Goal: Task Accomplishment & Management: Manage account settings

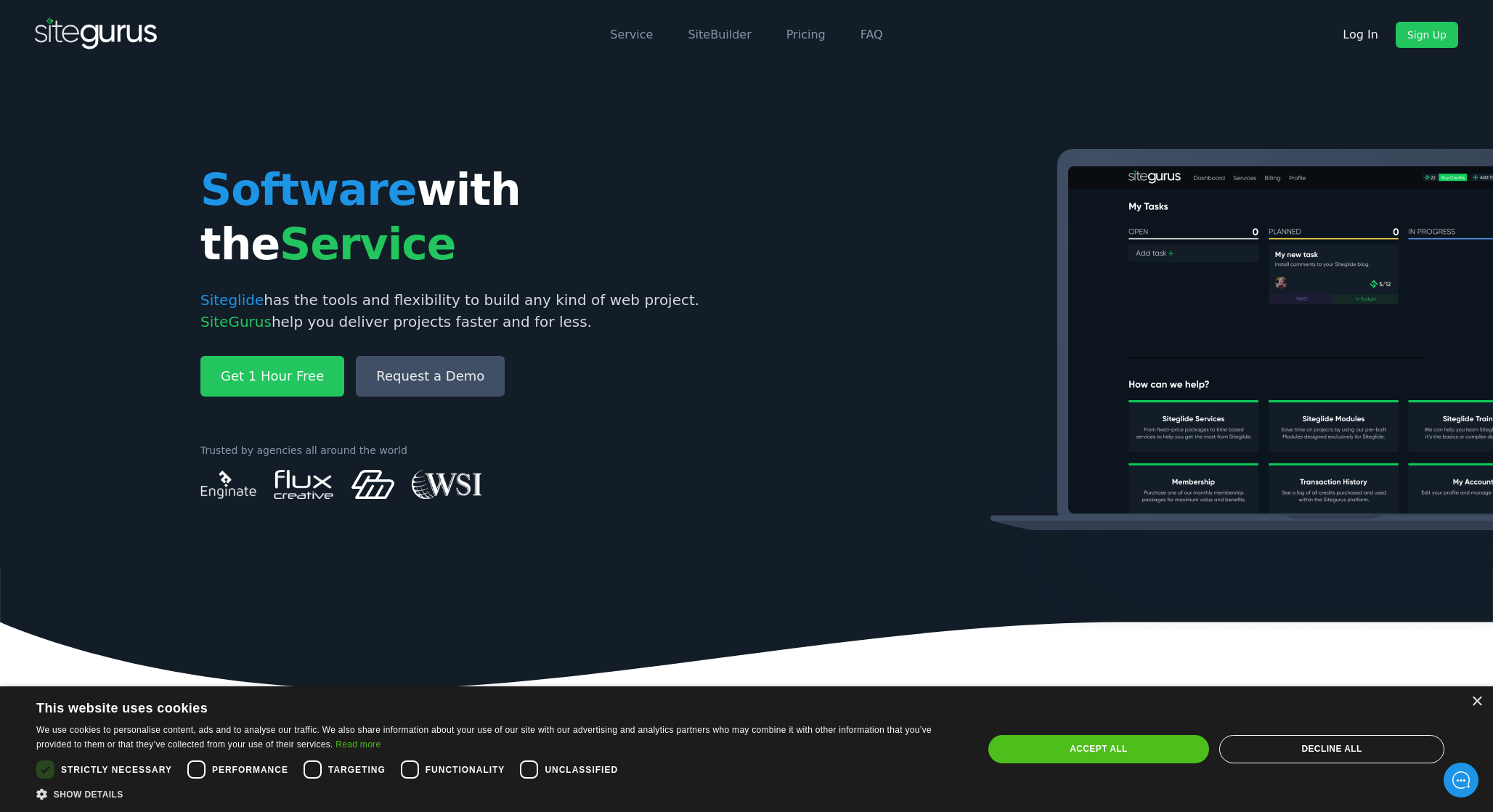
click at [1366, 24] on link "Log In" at bounding box center [1361, 35] width 59 height 26
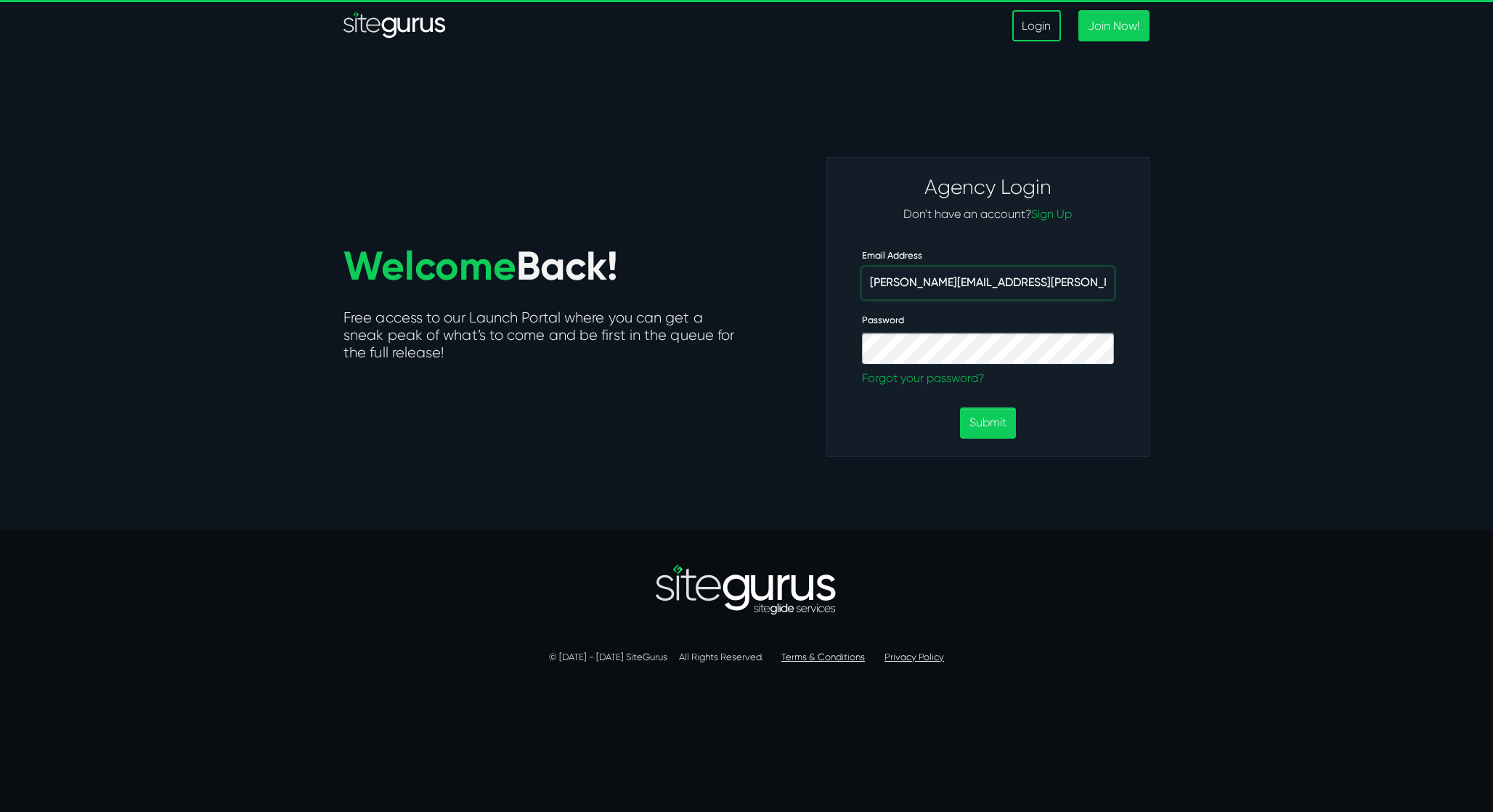
type input "josh.carter@wysi.co.uk"
click at [987, 426] on button "Submit" at bounding box center [988, 422] width 56 height 31
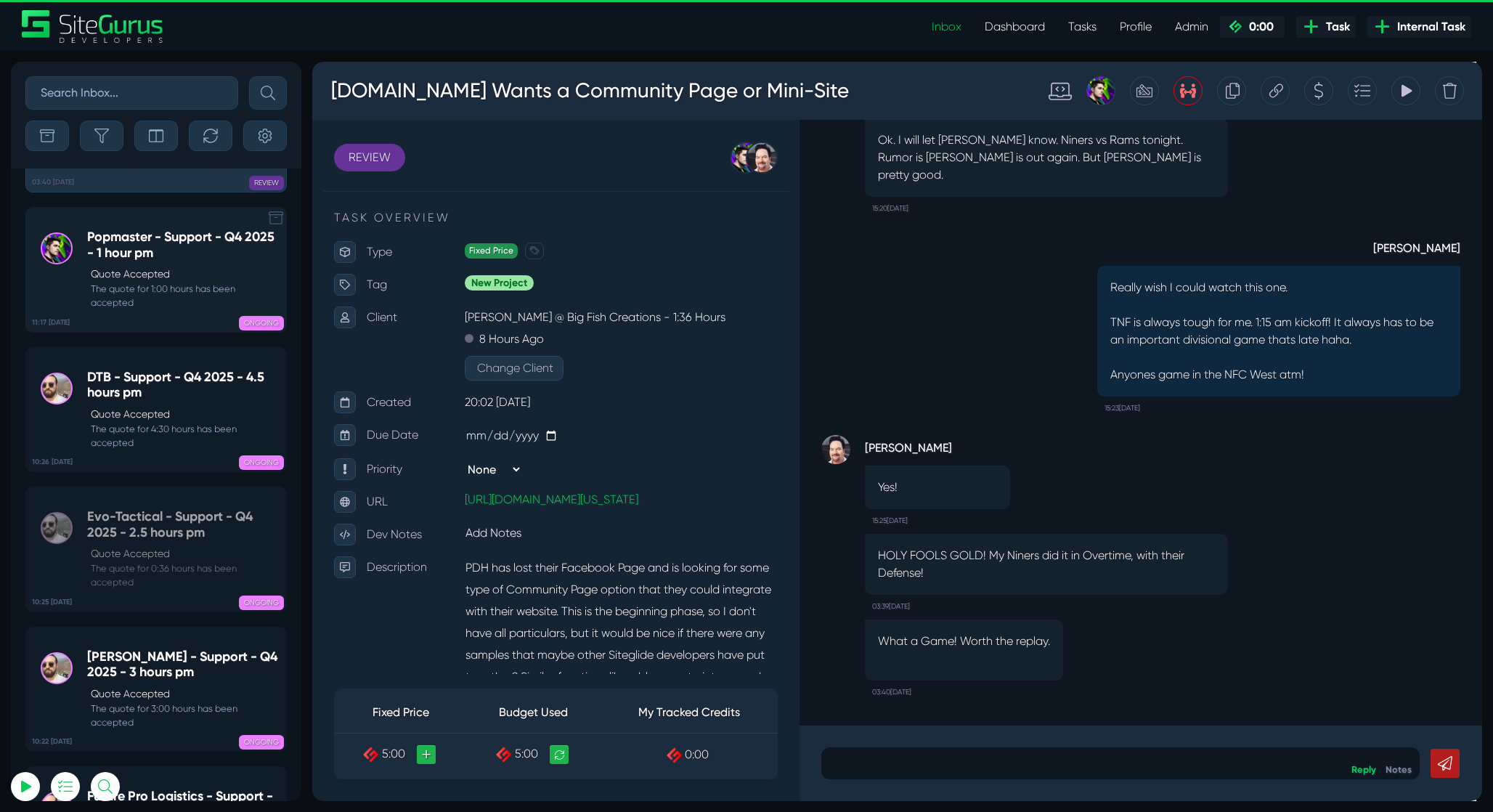
click at [245, 281] on p "Quote Accepted" at bounding box center [184, 274] width 188 height 16
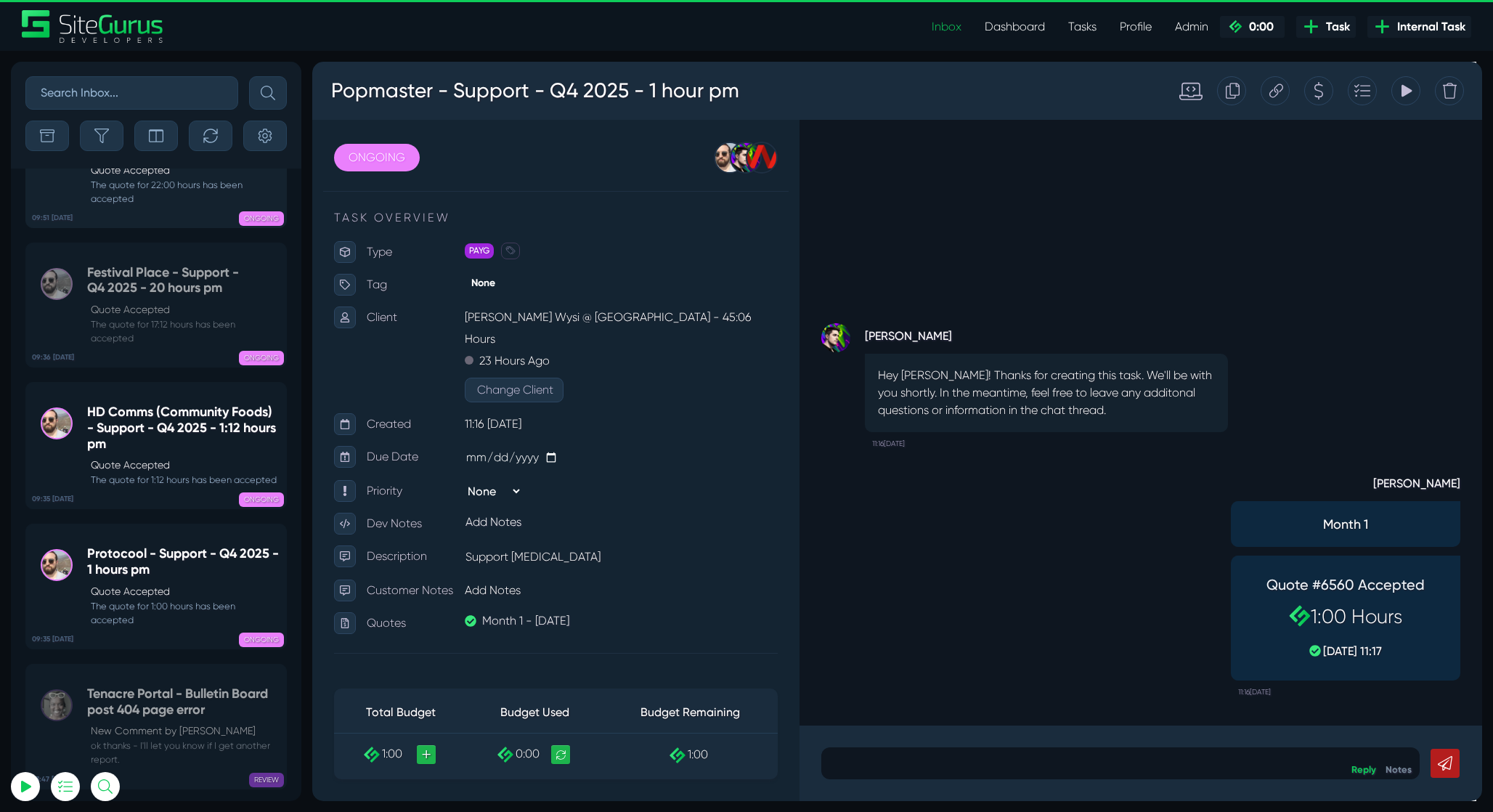
drag, startPoint x: 7, startPoint y: 389, endPoint x: 210, endPoint y: 241, distance: 251.2
click at [210, 156] on h5 "The Lexicon - Support - Q4 2025 - 22 hours pm" at bounding box center [183, 140] width 191 height 31
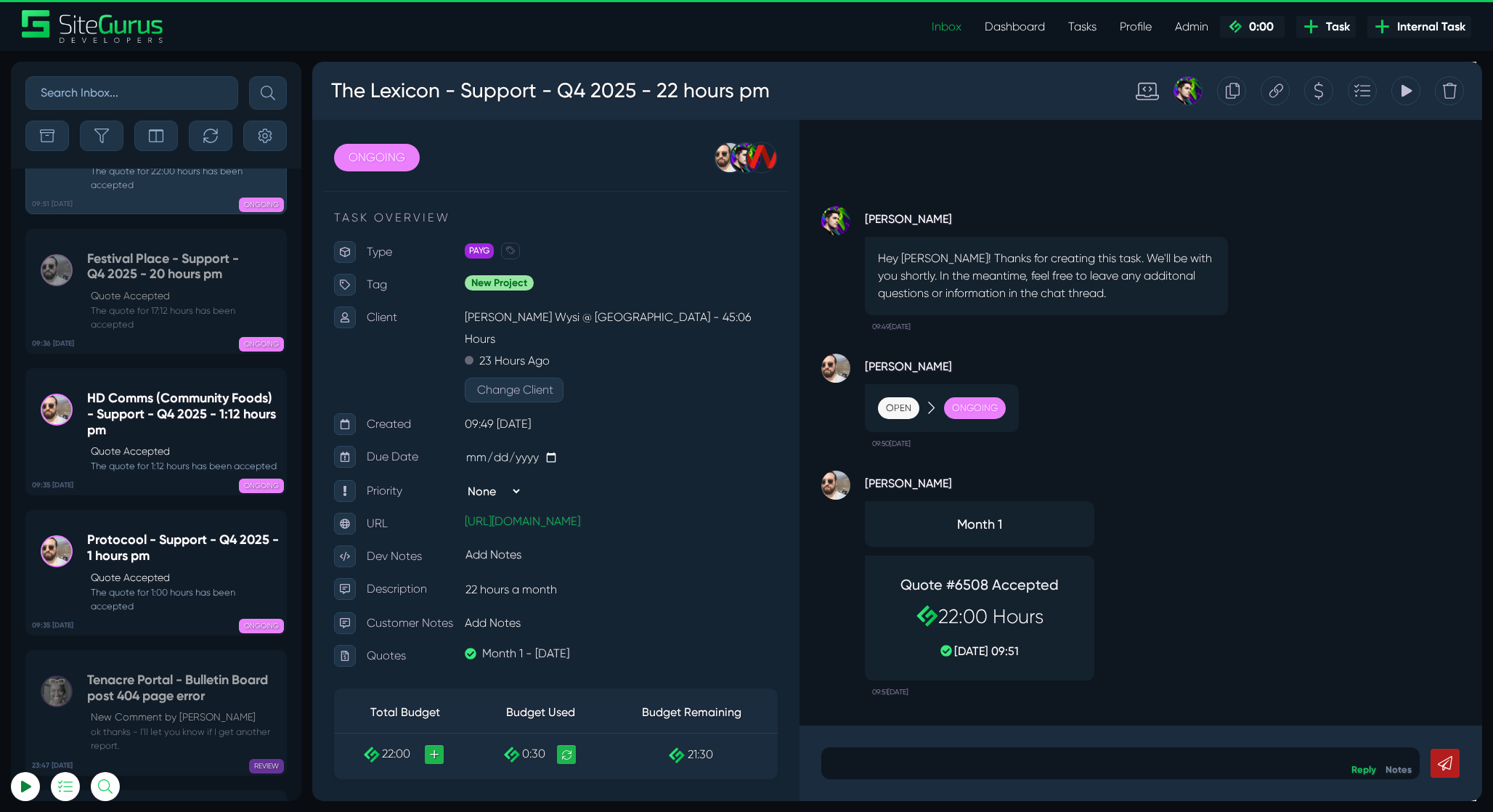
drag, startPoint x: 269, startPoint y: 569, endPoint x: 25, endPoint y: 777, distance: 320.6
click at [25, 777] on link at bounding box center [26, 786] width 29 height 29
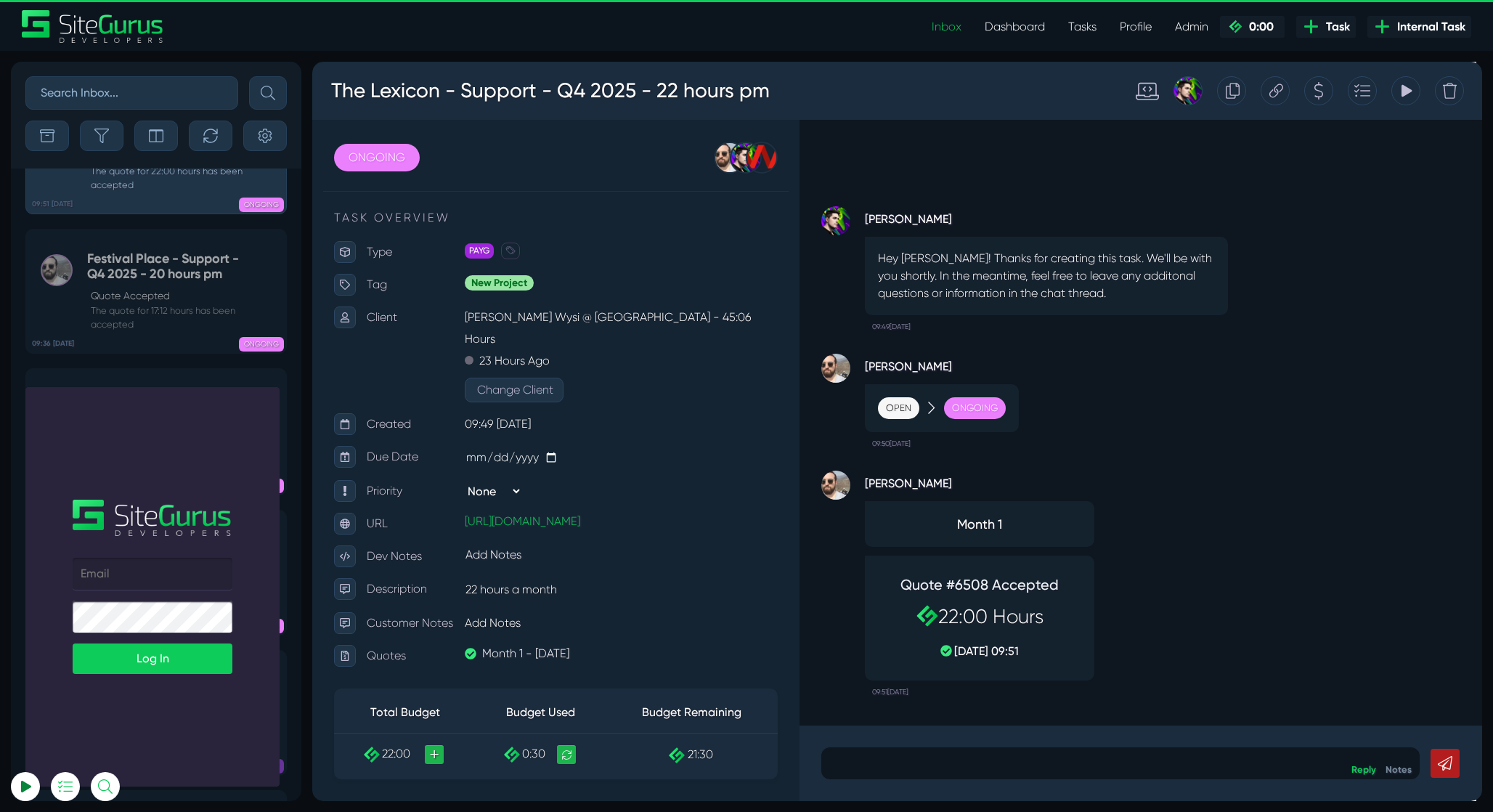
click at [20, 778] on link at bounding box center [26, 786] width 29 height 29
